Goal: Find specific page/section: Find specific page/section

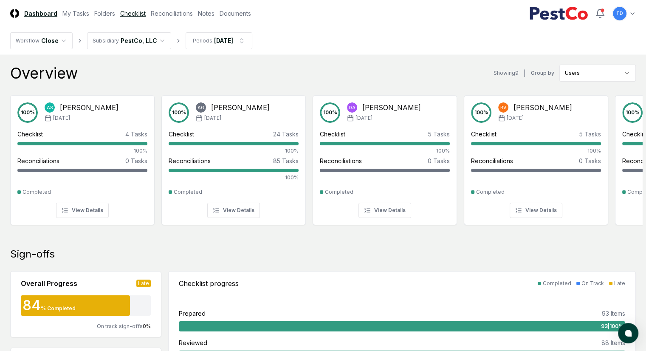
click at [146, 17] on link "Checklist" at bounding box center [132, 13] width 25 height 9
click at [193, 17] on link "Reconciliations" at bounding box center [172, 13] width 42 height 9
